Goal: Task Accomplishment & Management: Manage account settings

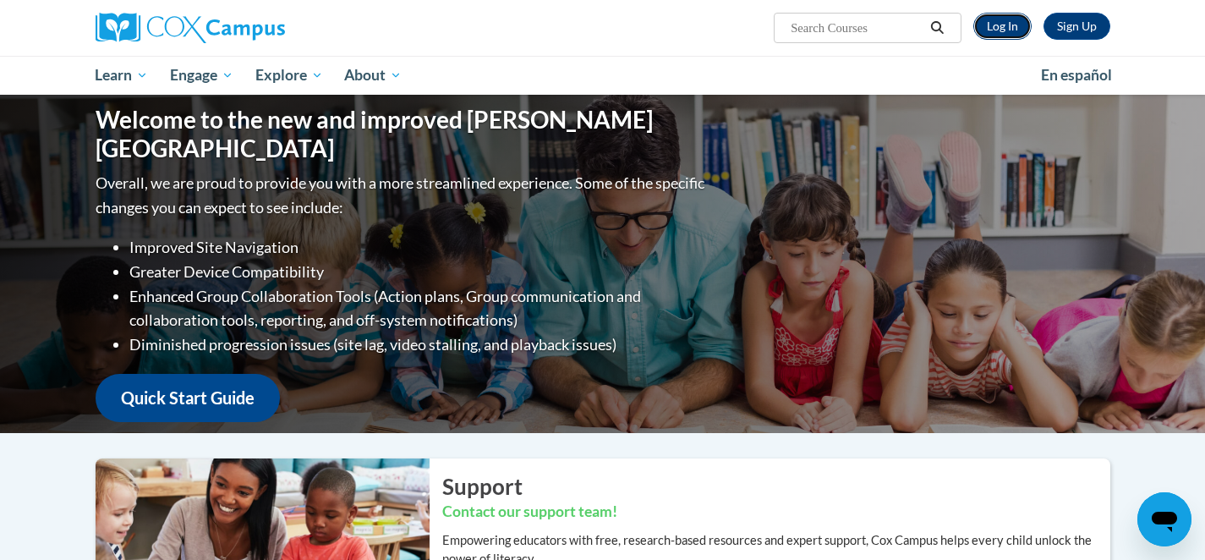
click at [1004, 36] on link "Log In" at bounding box center [1002, 26] width 58 height 27
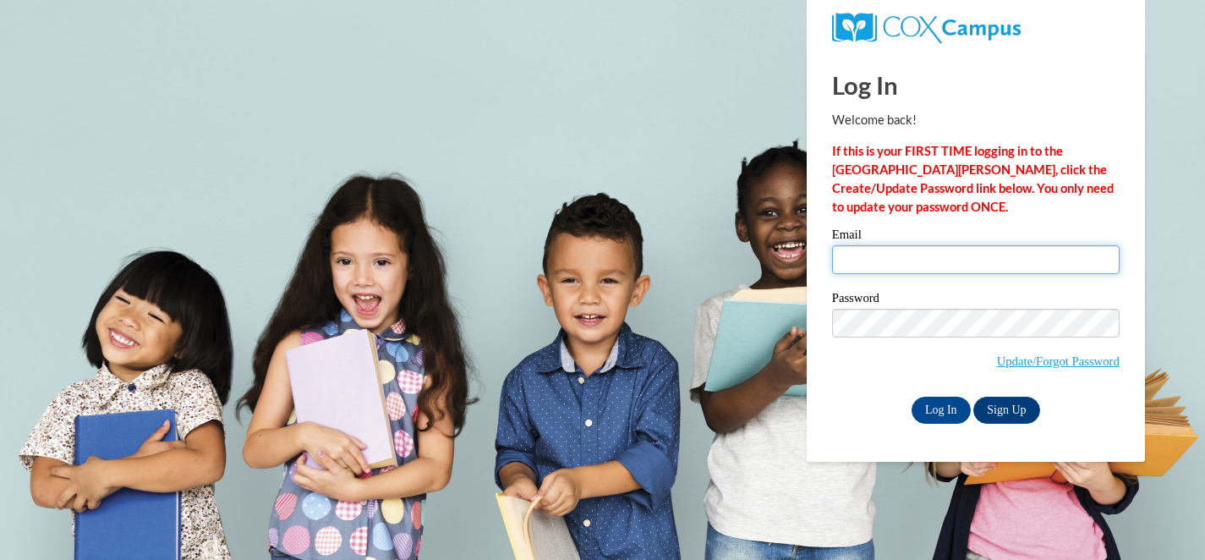
click at [903, 267] on input "Email" at bounding box center [975, 259] width 287 height 29
type input "rlennon@nfdlschools.org"
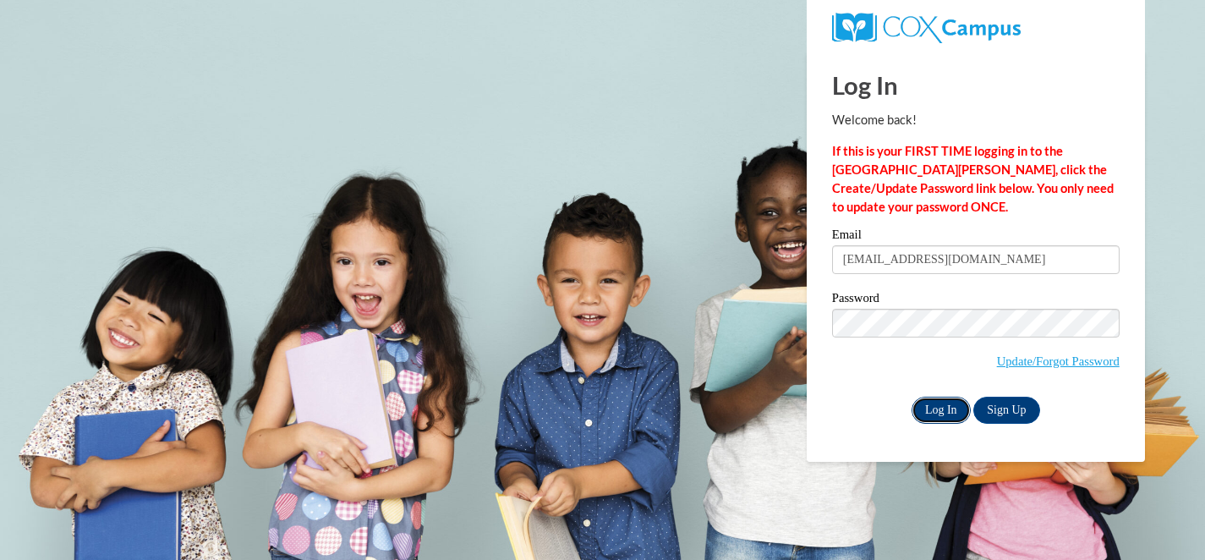
click at [930, 407] on input "Log In" at bounding box center [941, 410] width 59 height 27
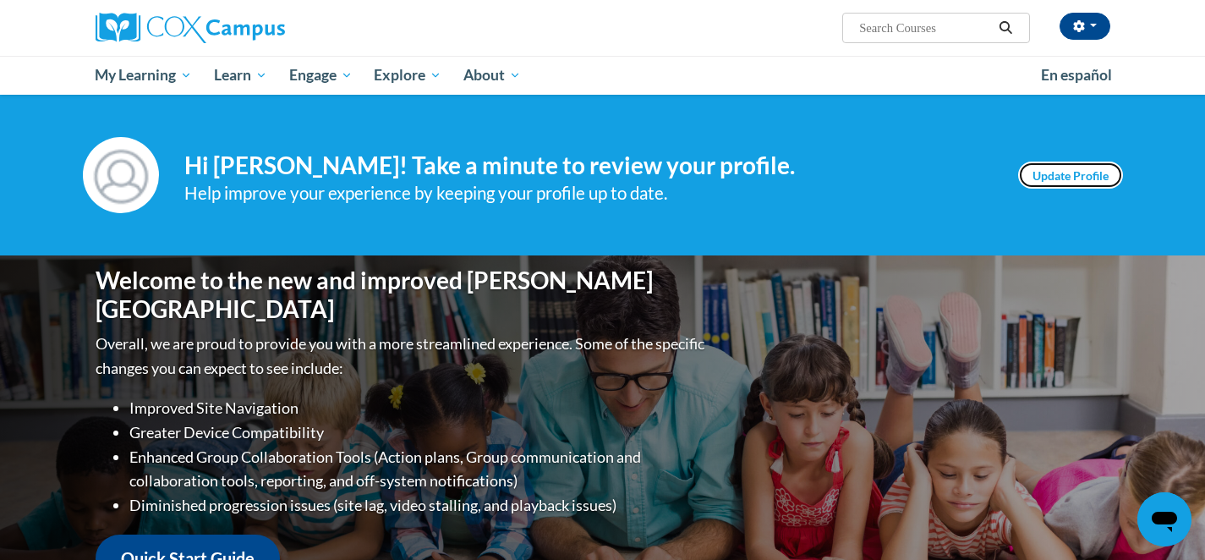
click at [1087, 188] on link "Update Profile" at bounding box center [1070, 175] width 105 height 27
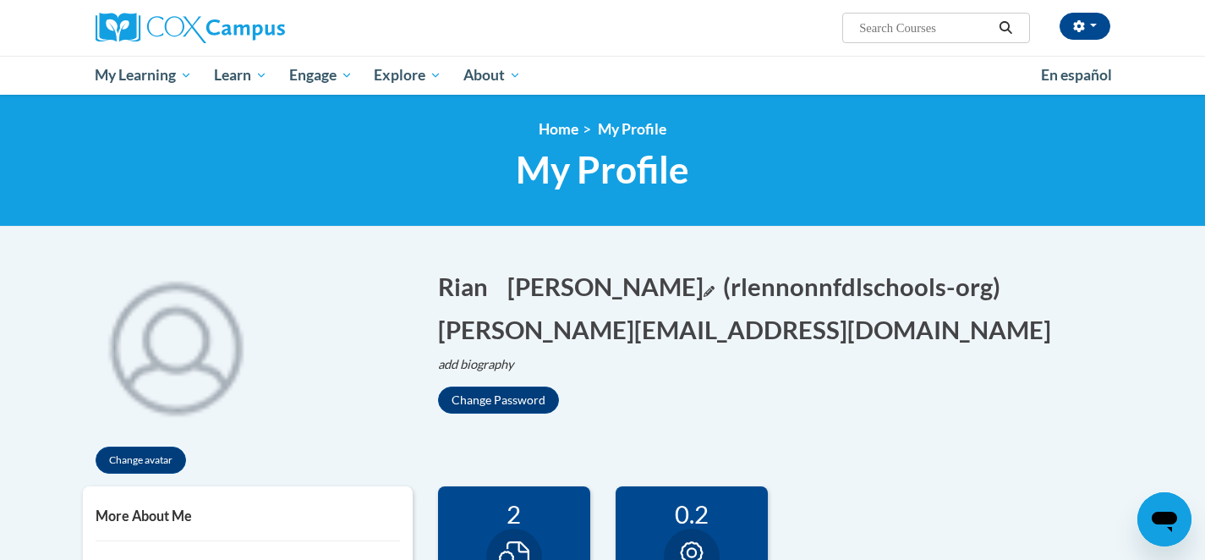
click at [704, 287] on icon "Edit last name" at bounding box center [709, 291] width 11 height 11
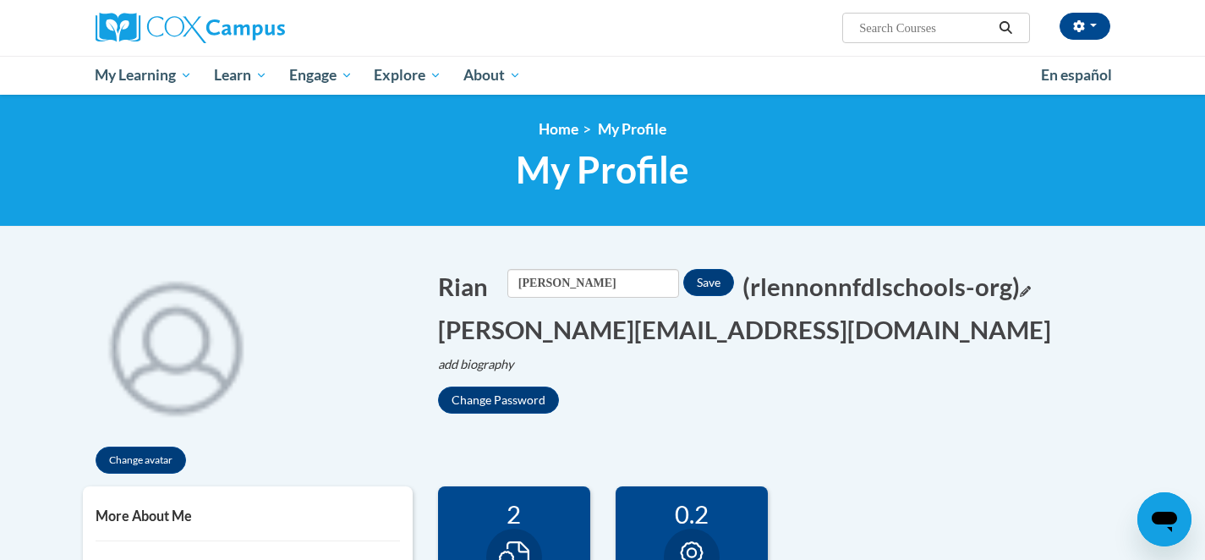
click at [811, 269] on button "(rlennonnfdlschools-org) Edit" at bounding box center [886, 286] width 288 height 35
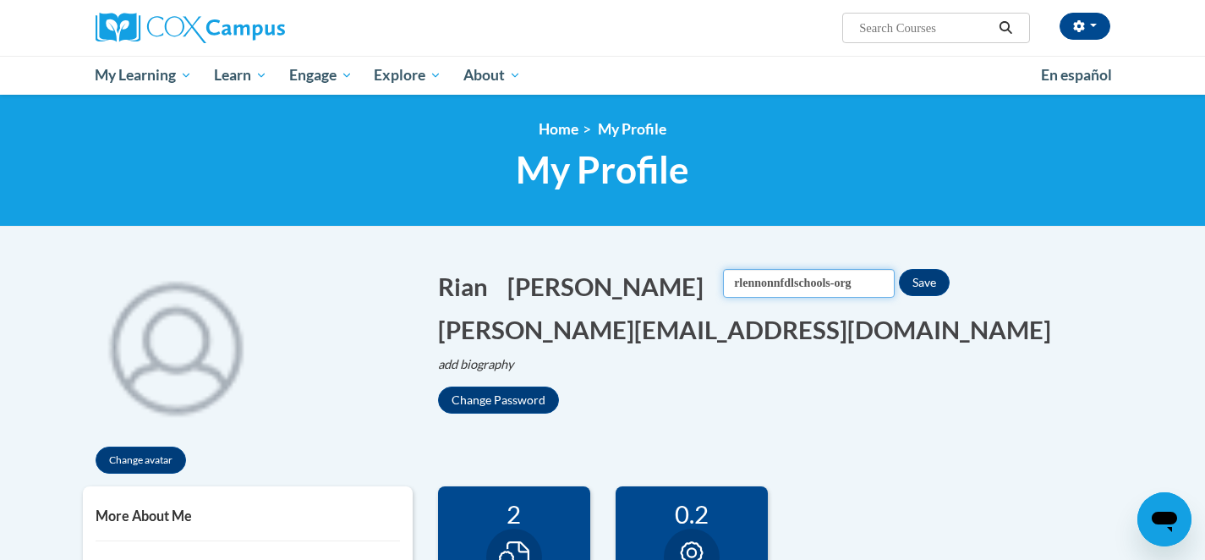
click at [723, 286] on input "rlennonnfdlschools-org" at bounding box center [809, 283] width 172 height 29
click at [735, 328] on h1 "Rian Edit Screen Name Rian Save Lennon Edit Screen Name Lennon Save (rlennonnfd…" at bounding box center [780, 308] width 685 height 78
click at [723, 284] on input "rlennonnfdlschools-org" at bounding box center [809, 283] width 172 height 29
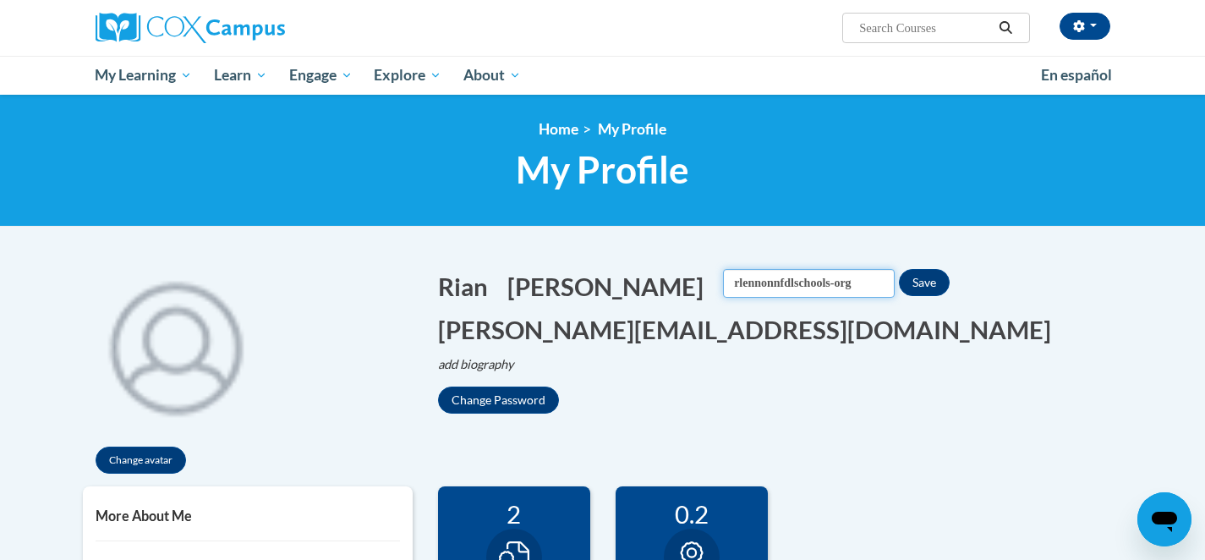
click at [723, 284] on input "rlennonnfdlschools-org" at bounding box center [809, 283] width 172 height 29
type input "R"
type input "rpotratz@nfdlschools.org"
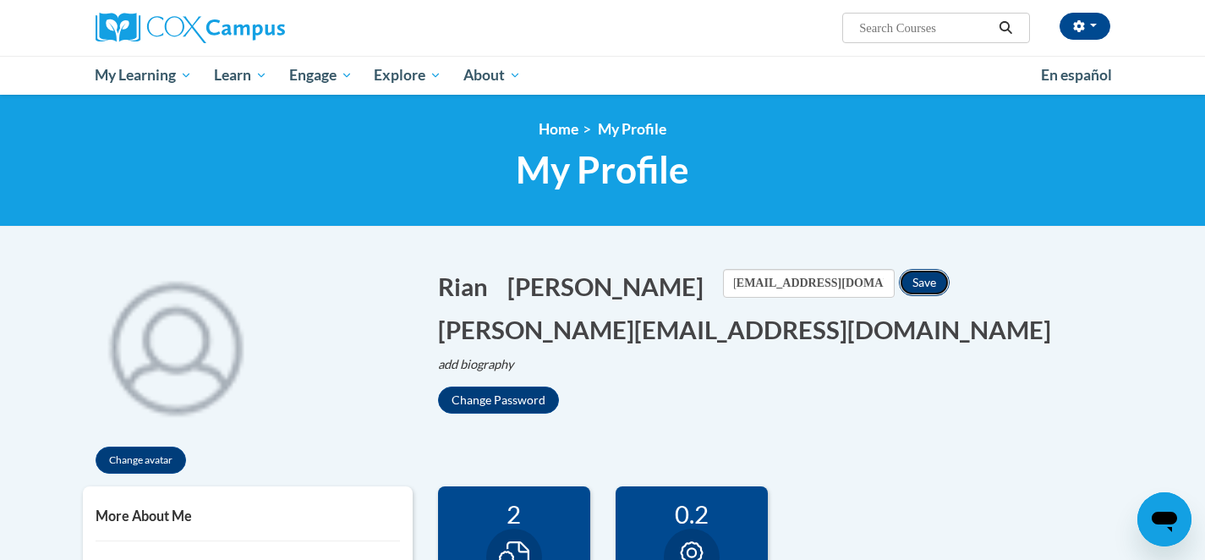
click at [899, 278] on button "Save" at bounding box center [924, 282] width 51 height 27
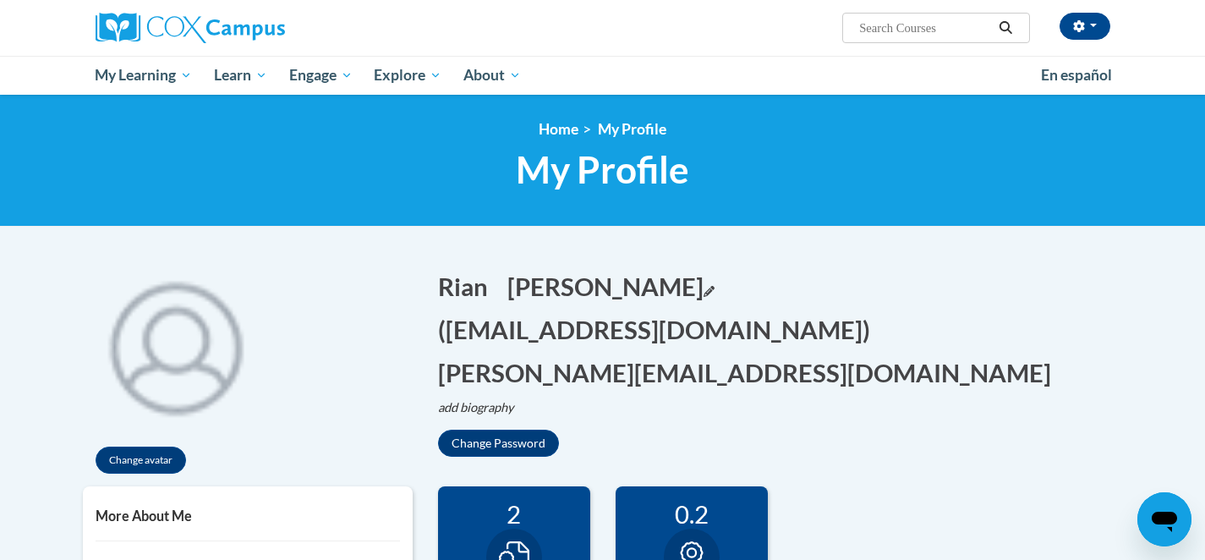
click at [704, 288] on icon "Edit last name" at bounding box center [709, 291] width 11 height 11
click at [601, 288] on input "Lennon" at bounding box center [593, 283] width 172 height 29
click at [601, 283] on input "Lennon" at bounding box center [593, 283] width 172 height 29
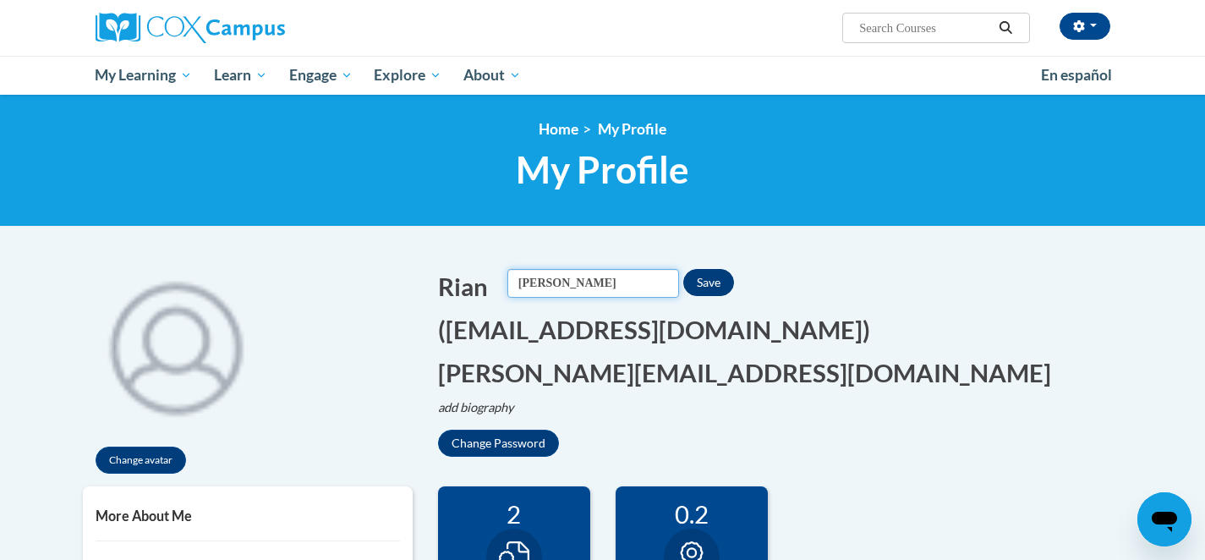
type input "Potratz"
click at [699, 282] on button "Save" at bounding box center [708, 282] width 51 height 27
click at [1051, 372] on icon "Edit email address" at bounding box center [1056, 377] width 11 height 11
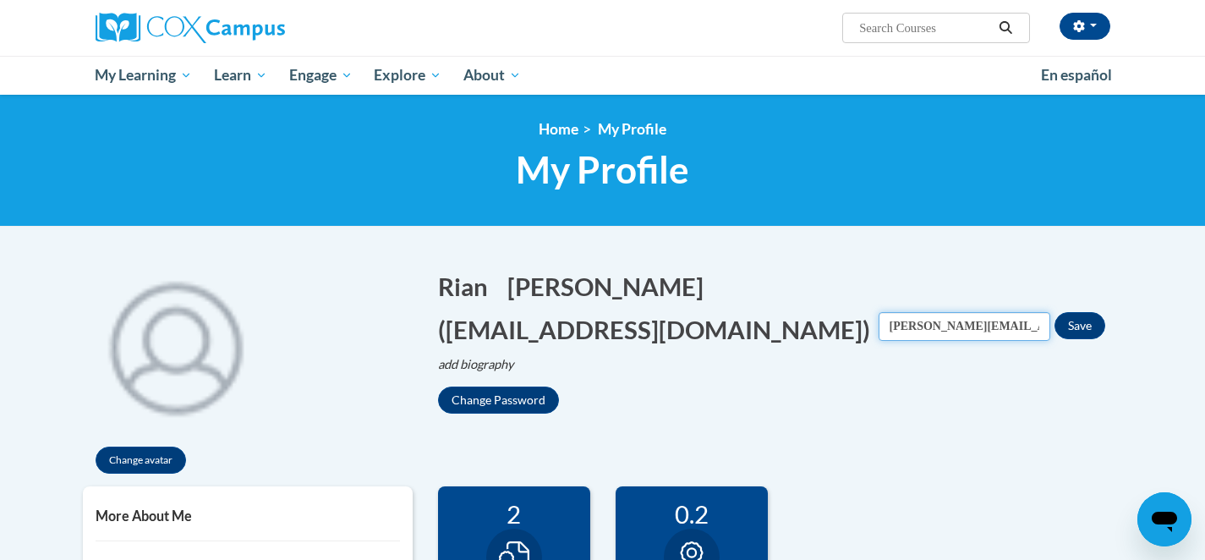
click at [879, 331] on input "rlennon@nfdlschools.org" at bounding box center [965, 326] width 172 height 29
drag, startPoint x: 491, startPoint y: 326, endPoint x: 452, endPoint y: 331, distance: 39.2
click at [879, 331] on input "rlennon@nfdlschools.org" at bounding box center [965, 326] width 172 height 29
type input "rpotratz@nfdlschools.org"
click at [772, 312] on button "(rpotratz@nfdlschools.org)" at bounding box center [654, 329] width 432 height 35
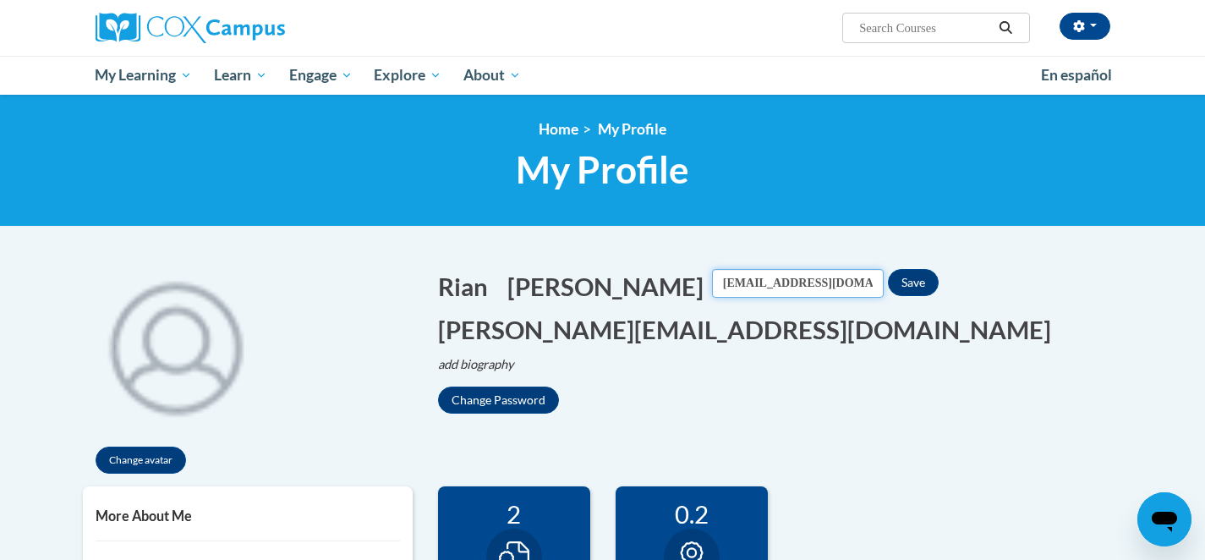
click at [772, 287] on input "rpotratz@nfdlschools.org" at bounding box center [798, 283] width 172 height 29
click at [712, 289] on input "rpotratz@nfdlschools.org" at bounding box center [798, 283] width 172 height 29
drag, startPoint x: 612, startPoint y: 284, endPoint x: 830, endPoint y: 303, distance: 218.9
click at [830, 314] on h1 "Rian Edit Screen Name Rian Save Potratz Screen Name Potratz Save (rpotratz@nfdl…" at bounding box center [780, 308] width 685 height 78
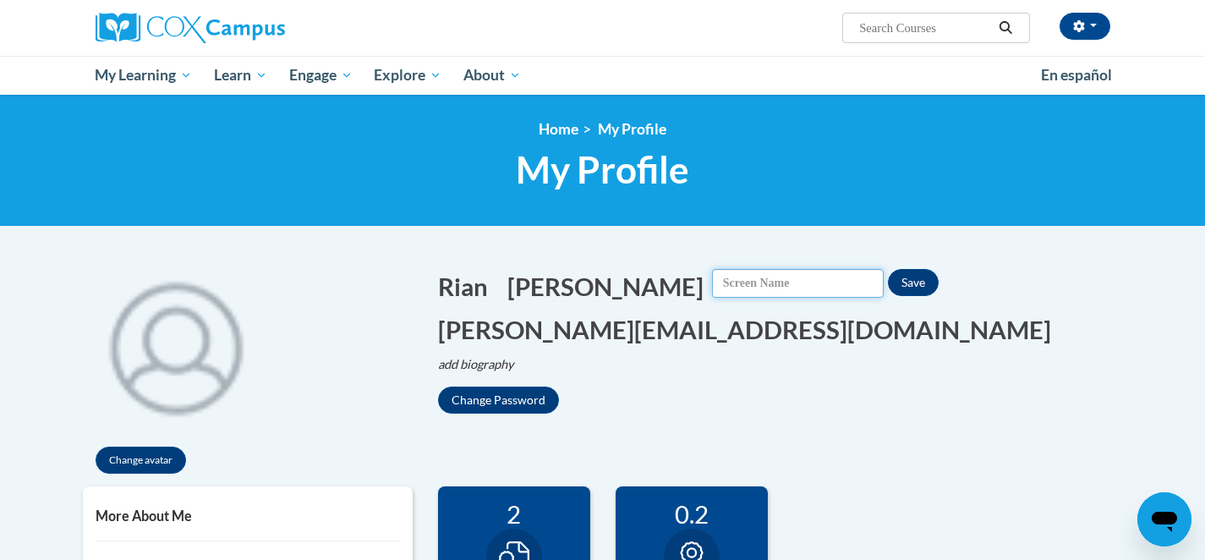
scroll to position [0, 0]
click at [887, 344] on h1 "Rian Edit Screen Name Rian Save Potratz Screen Name Potratz Save (rpotratz@nfdl…" at bounding box center [780, 308] width 685 height 78
click at [712, 286] on input "Screen Name" at bounding box center [798, 283] width 172 height 29
type input "rpotratznfdlschools-org"
click at [888, 275] on button "Save" at bounding box center [913, 282] width 51 height 27
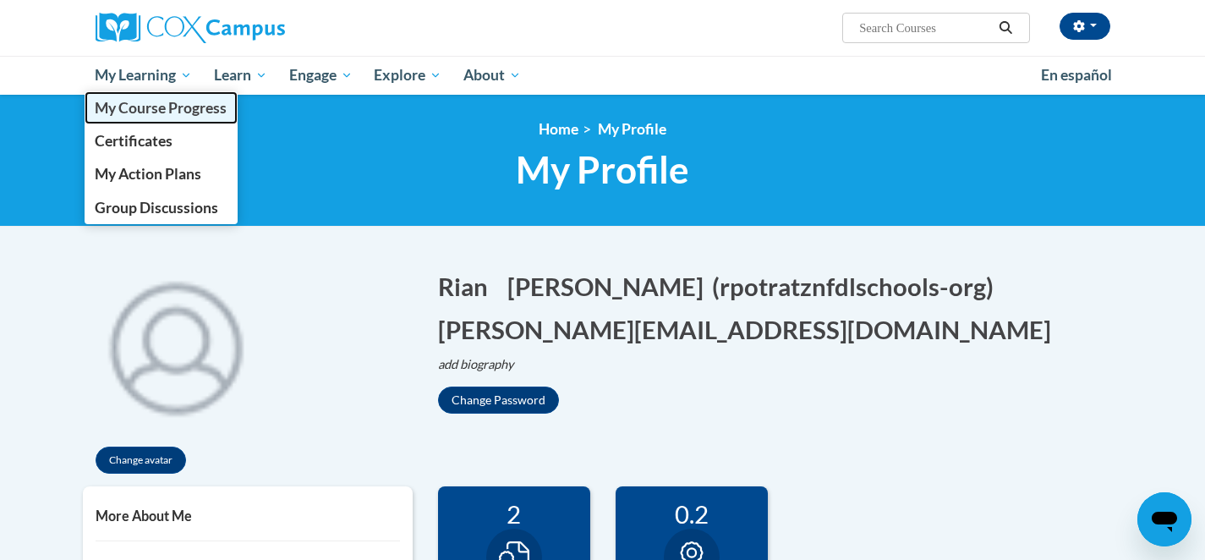
click at [146, 114] on span "My Course Progress" at bounding box center [161, 108] width 132 height 18
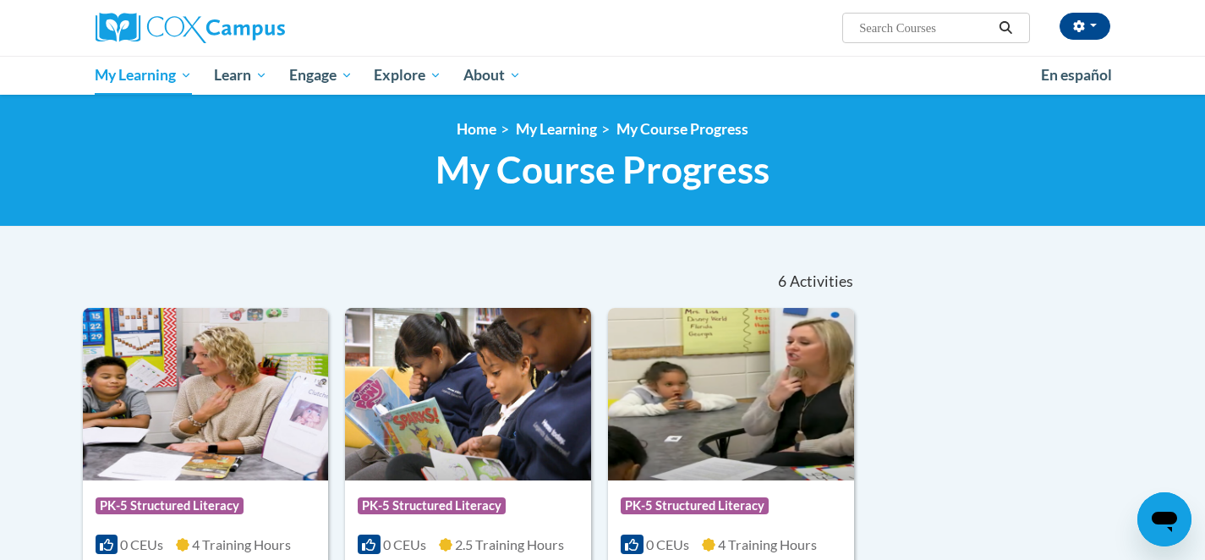
scroll to position [107, 0]
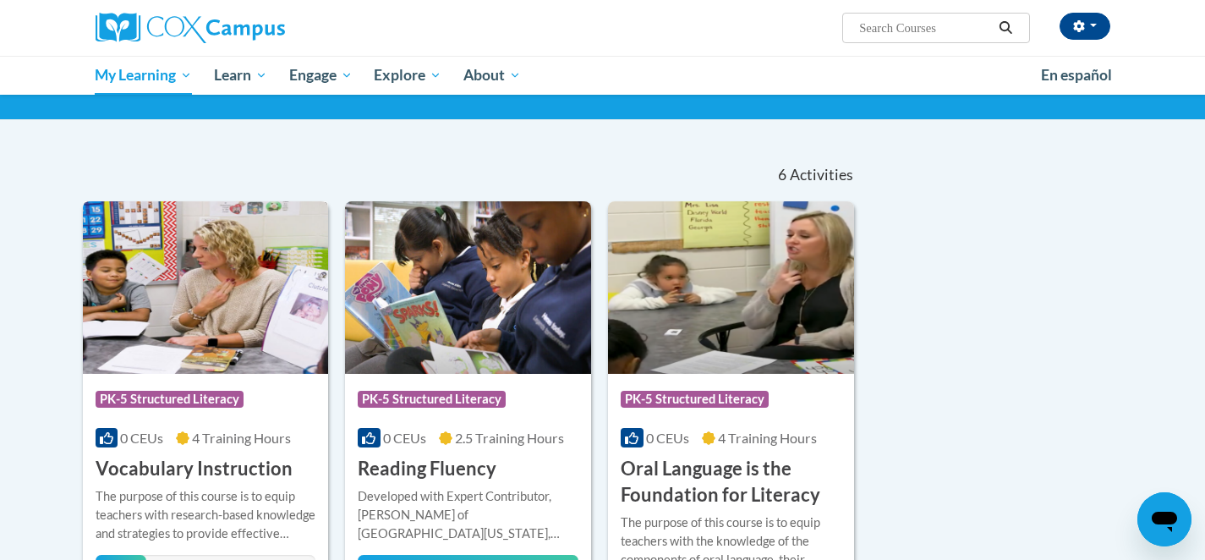
click at [205, 490] on div "The purpose of this course is to equip teachers with research-based knowledge a…" at bounding box center [206, 515] width 221 height 56
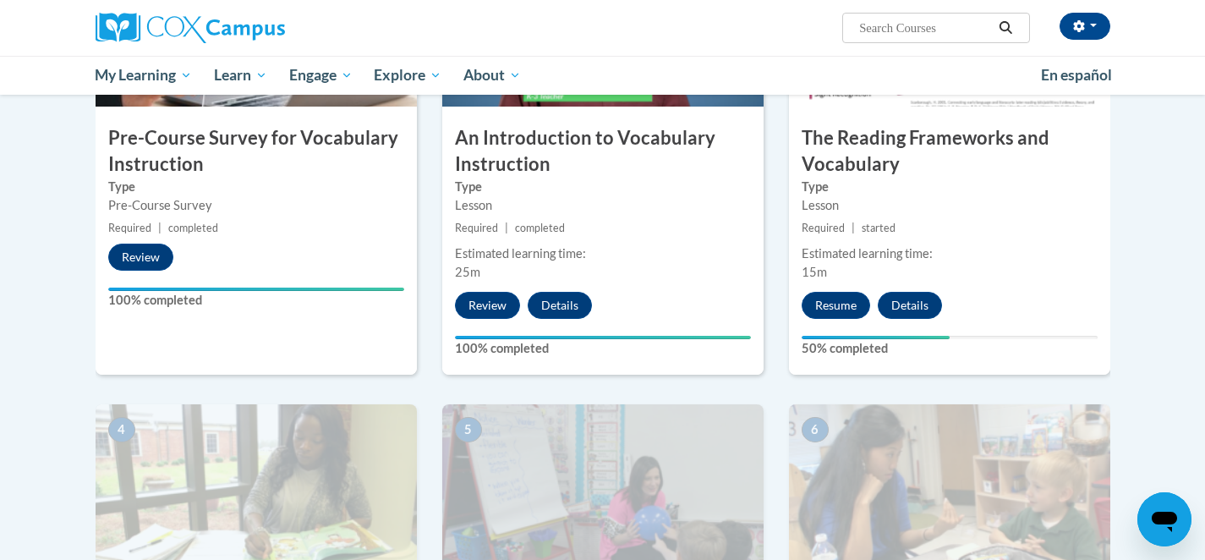
scroll to position [492, 0]
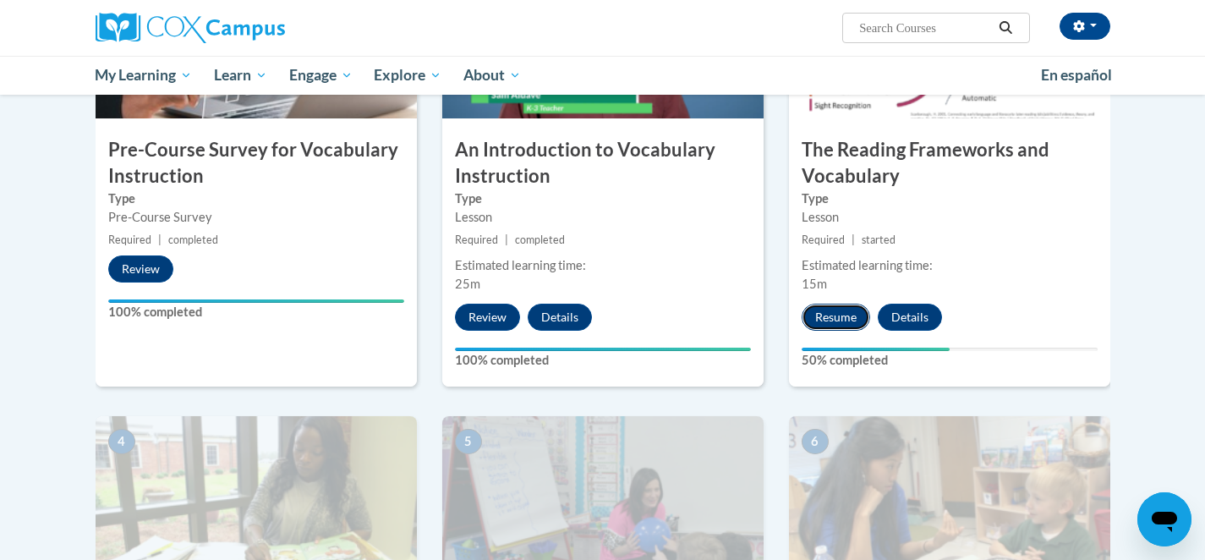
click at [841, 317] on button "Resume" at bounding box center [836, 317] width 68 height 27
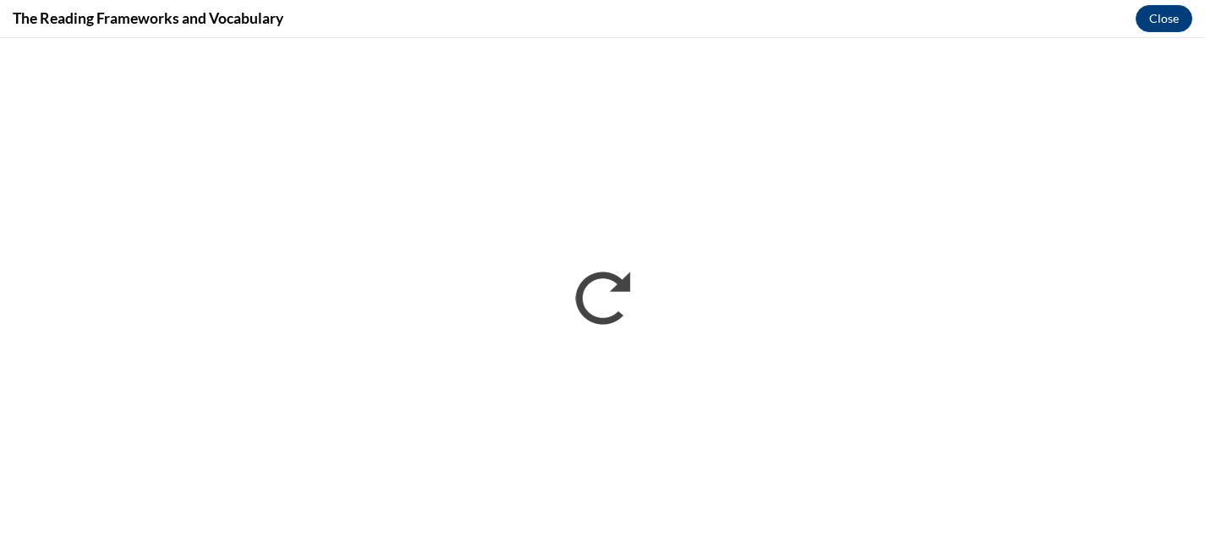
scroll to position [0, 0]
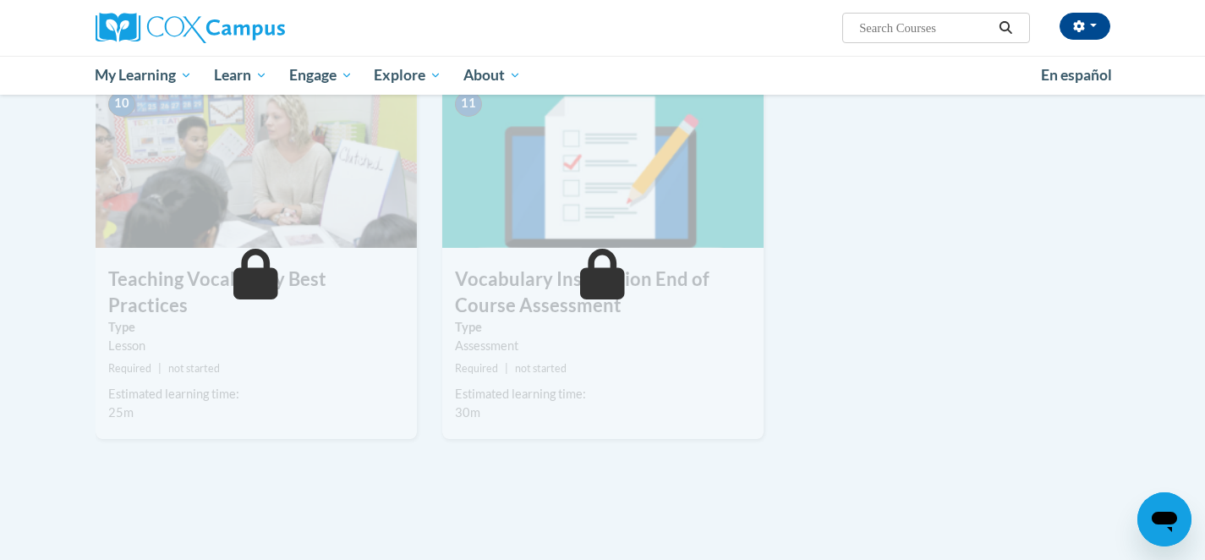
scroll to position [1755, 0]
